Goal: Navigation & Orientation: Find specific page/section

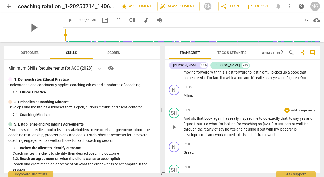
scroll to position [131, 0]
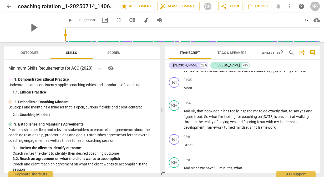
click at [10, 4] on span "arrow_back" at bounding box center [9, 6] width 6 height 6
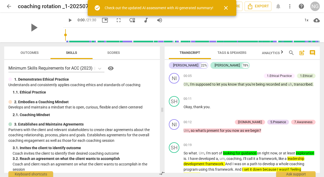
click at [228, 8] on span "close" at bounding box center [226, 8] width 6 height 6
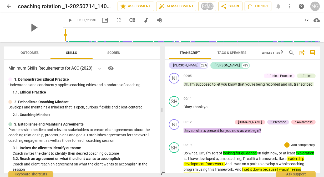
scroll to position [53, 0]
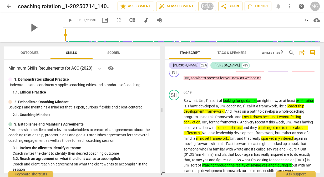
click at [8, 7] on span "arrow_back" at bounding box center [9, 6] width 6 height 6
